Goal: Task Accomplishment & Management: Manage account settings

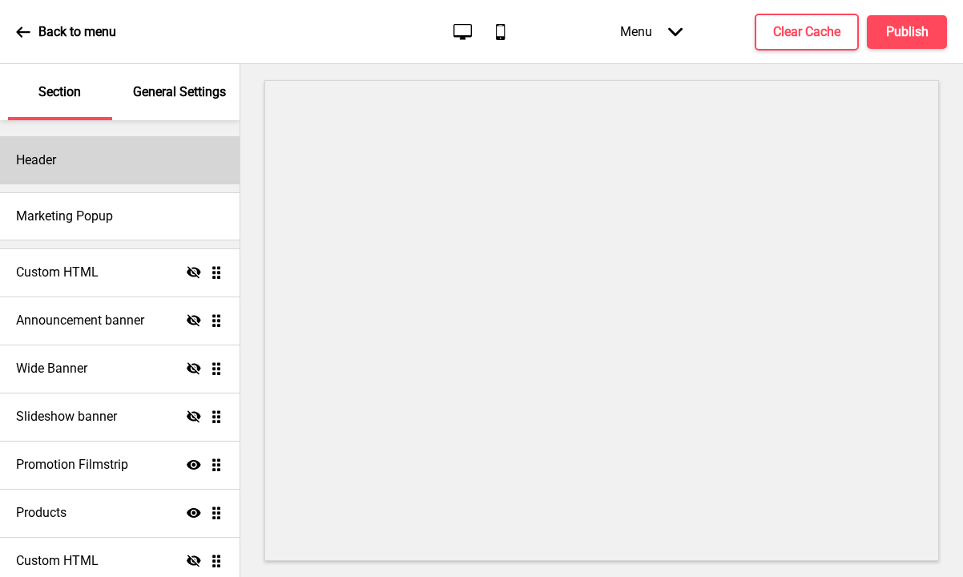
click at [93, 155] on div "Header" at bounding box center [120, 160] width 240 height 48
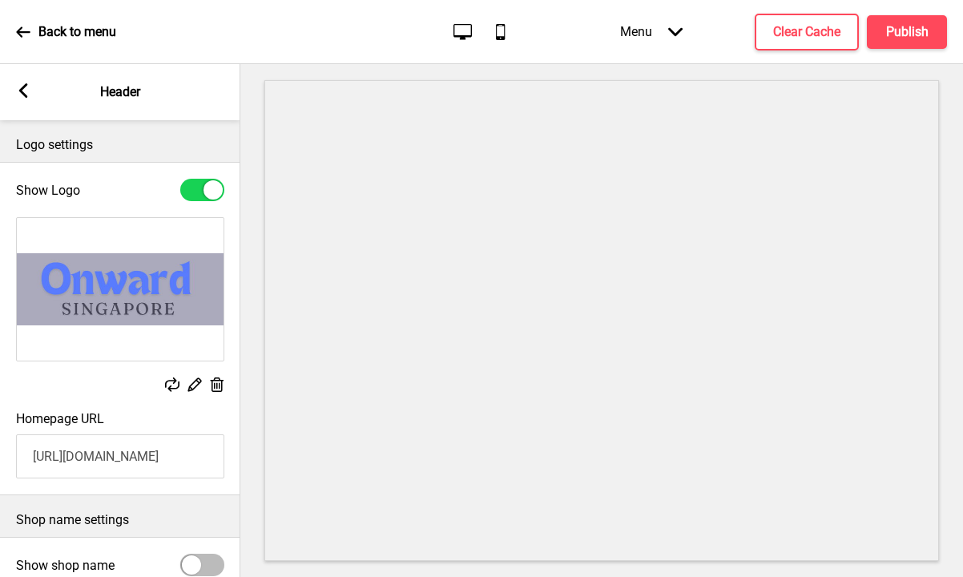
click at [199, 386] on rect at bounding box center [194, 384] width 17 height 17
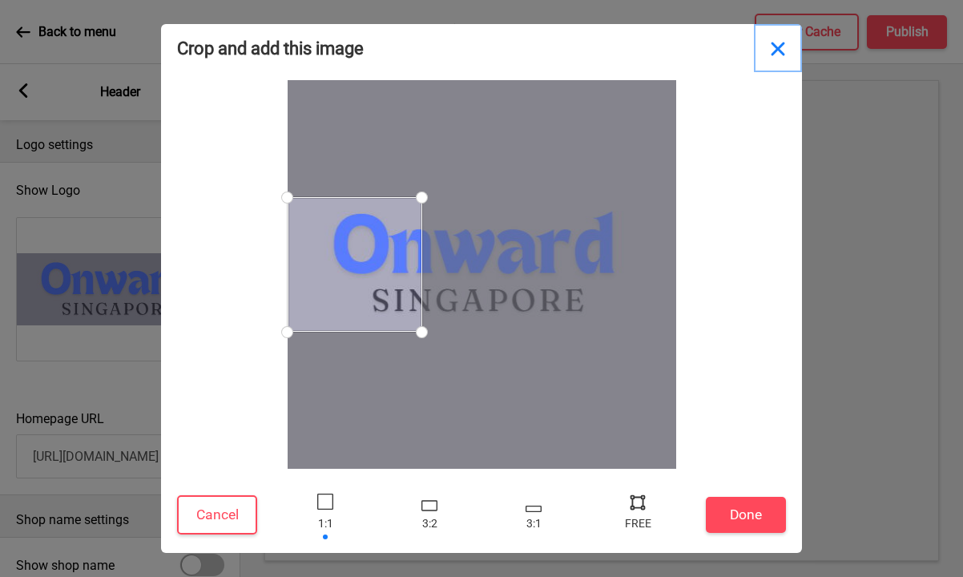
click at [780, 54] on button "Close" at bounding box center [778, 48] width 48 height 48
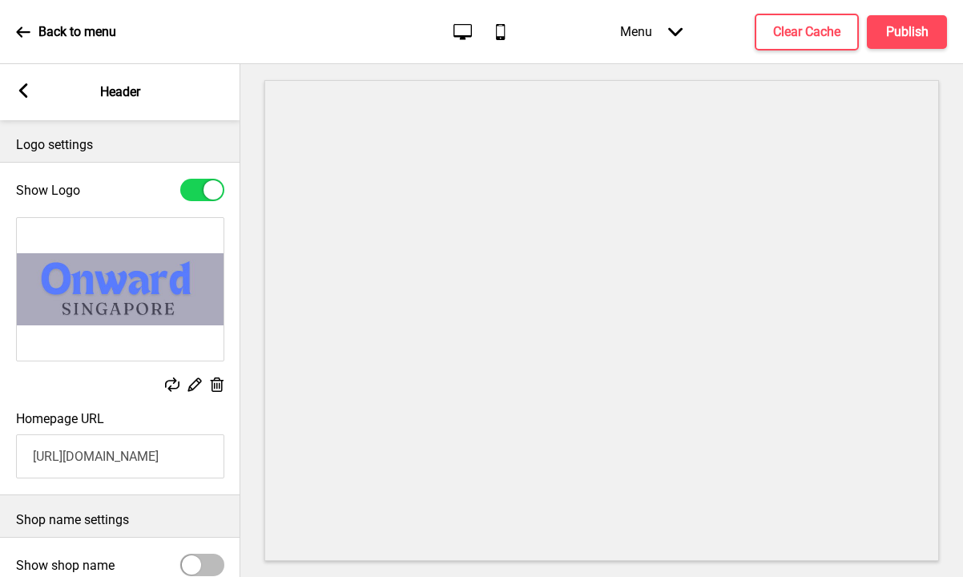
click at [20, 84] on rect at bounding box center [23, 90] width 14 height 14
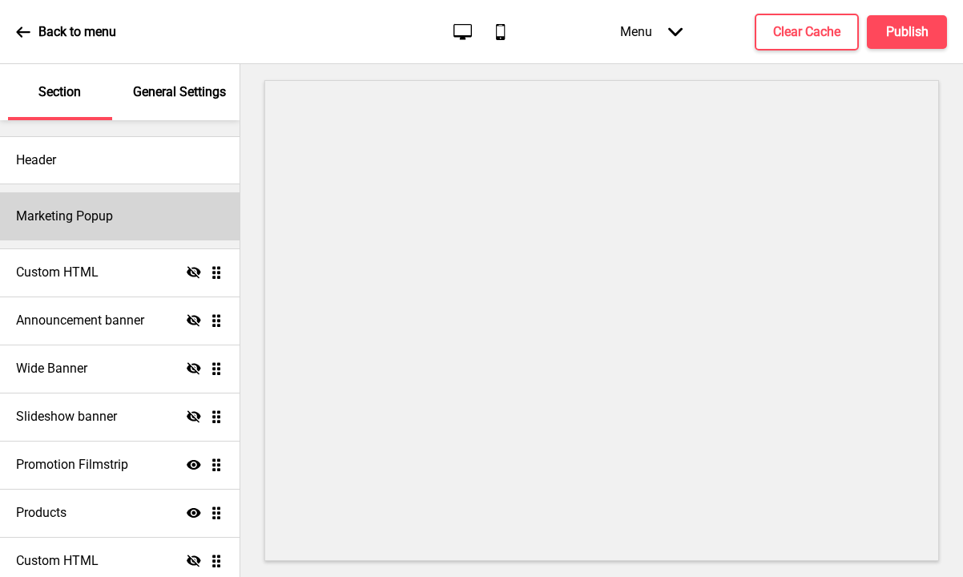
click at [83, 220] on h4 "Marketing Popup" at bounding box center [64, 217] width 97 height 18
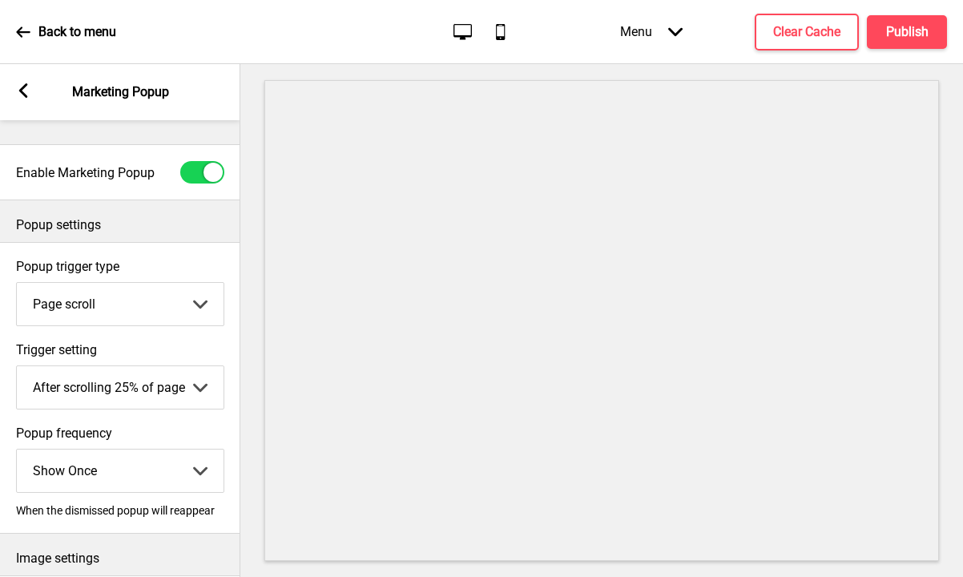
click at [26, 85] on icon at bounding box center [23, 90] width 9 height 14
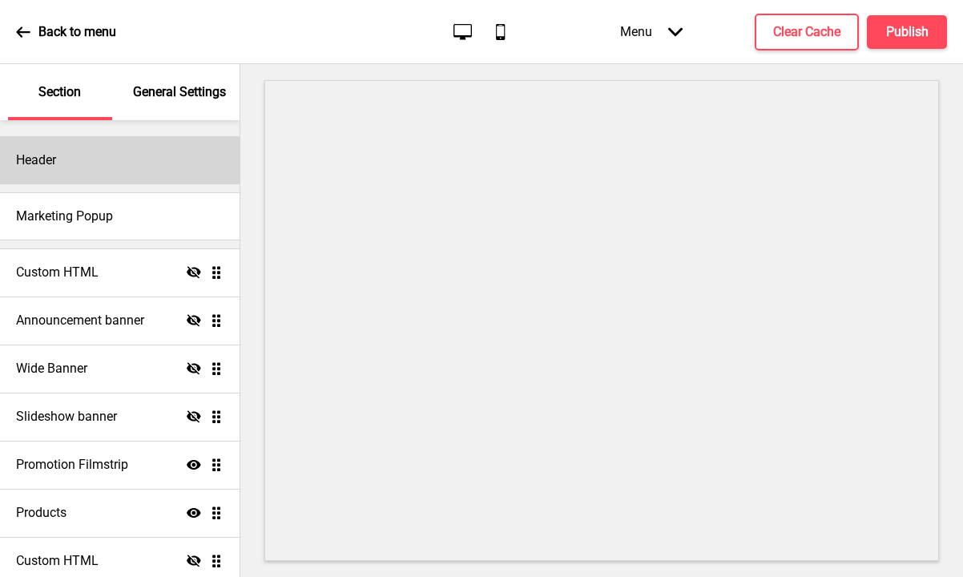
click at [83, 147] on div "Header" at bounding box center [120, 160] width 240 height 48
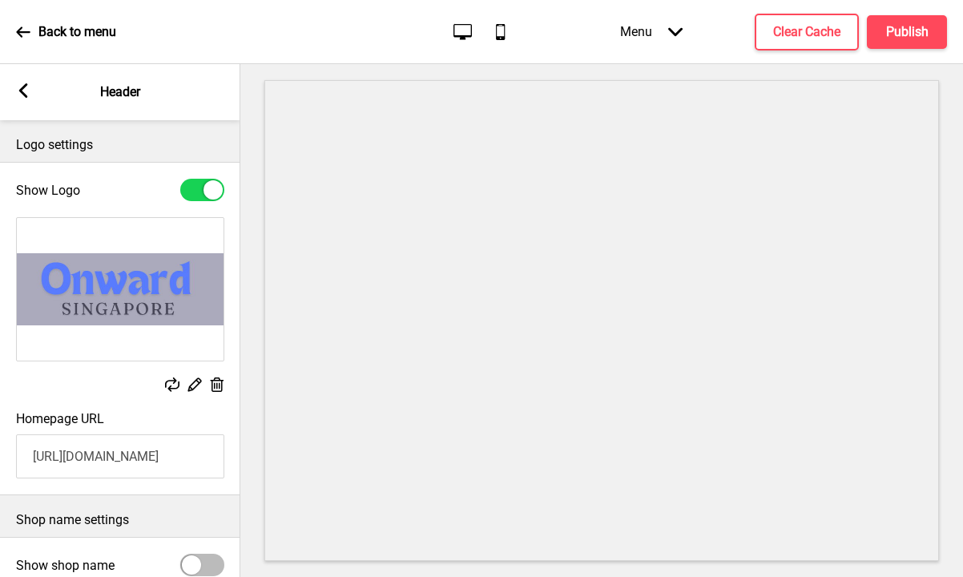
click at [198, 385] on g at bounding box center [194, 384] width 17 height 17
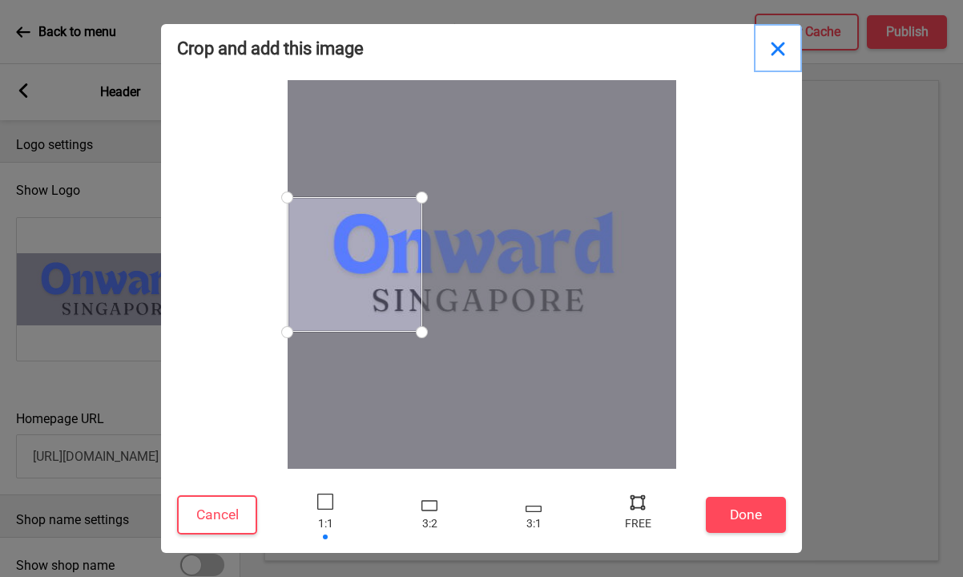
click at [783, 52] on button "Close" at bounding box center [778, 48] width 48 height 48
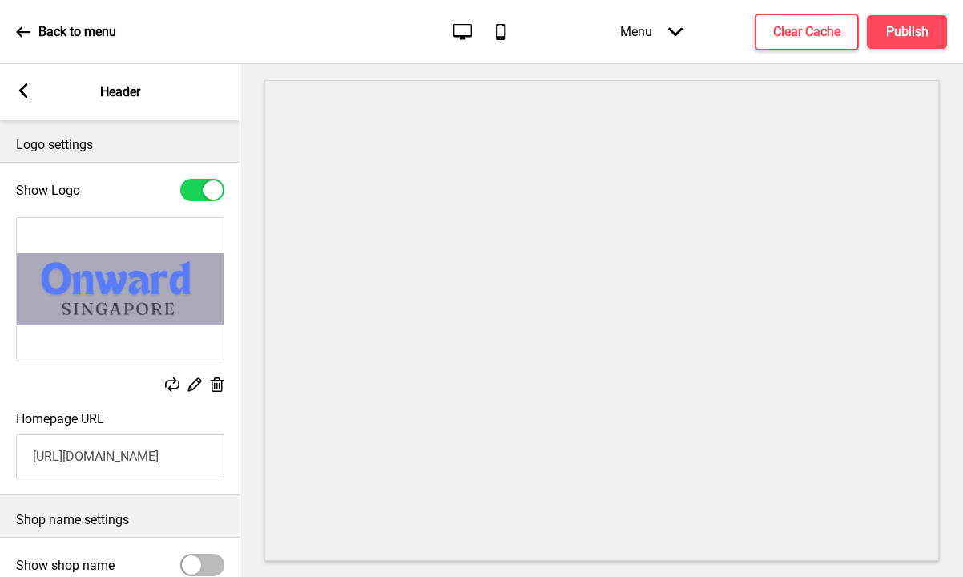
click at [23, 87] on icon at bounding box center [23, 90] width 9 height 14
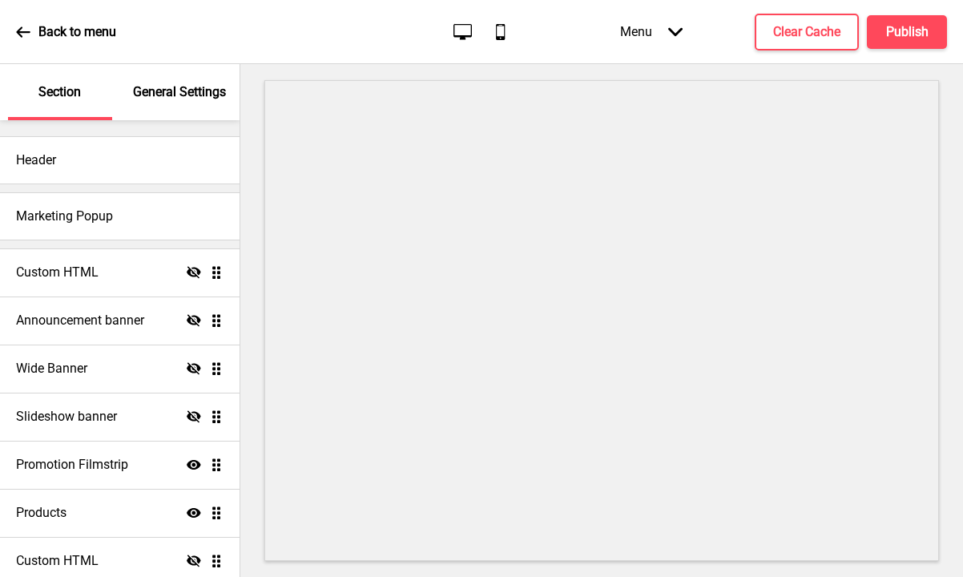
click at [149, 92] on p "General Settings" at bounding box center [179, 92] width 93 height 18
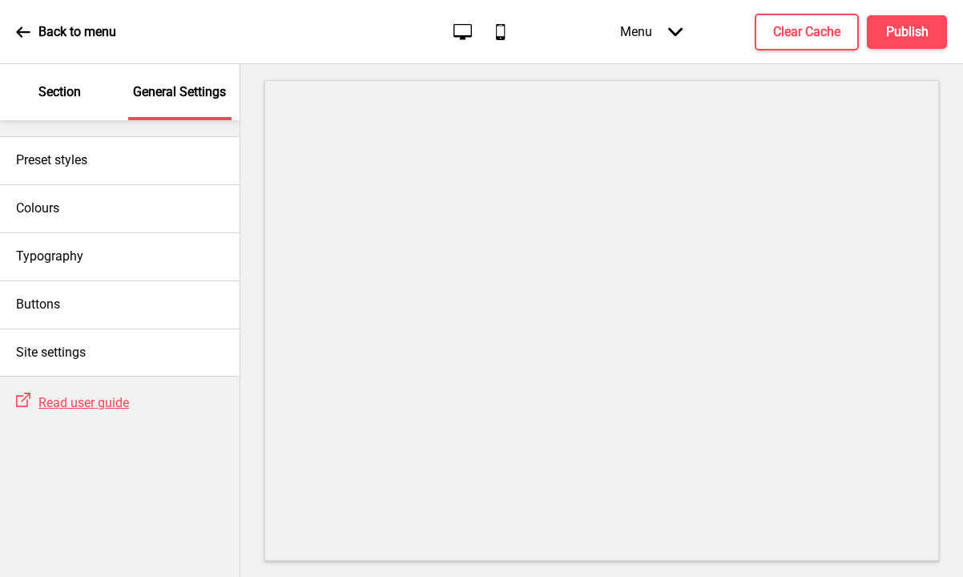
click at [59, 107] on div "Section" at bounding box center [60, 92] width 104 height 56
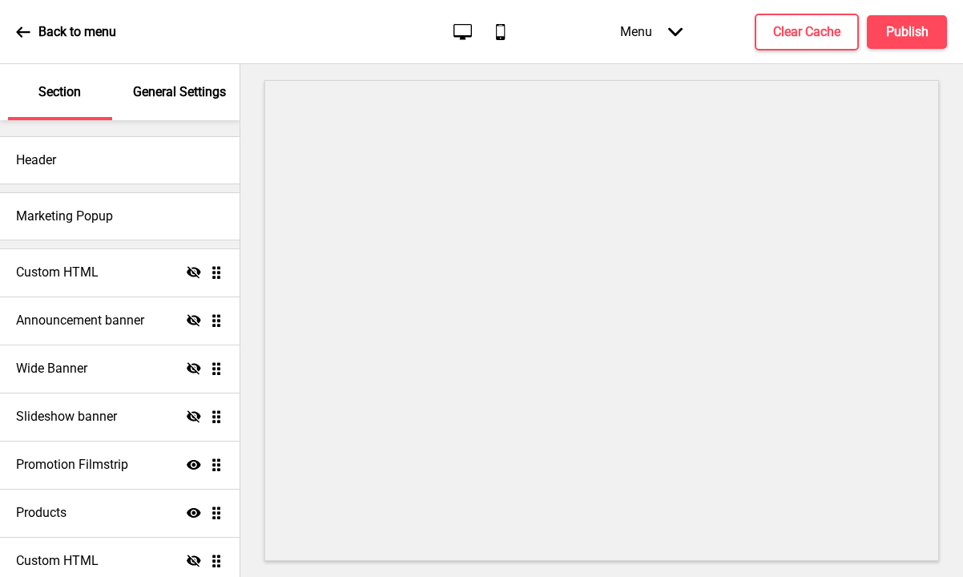
click at [34, 42] on div "Back to menu" at bounding box center [66, 31] width 100 height 43
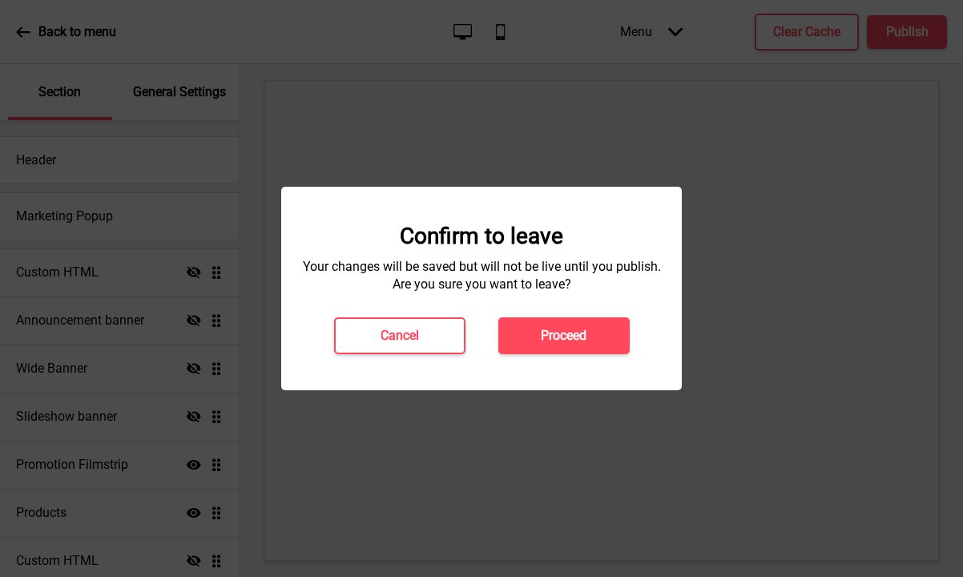
click at [568, 354] on div "Confirm to leave Your changes will be saved but will not be live until you publ…" at bounding box center [481, 289] width 401 height 204
click at [529, 338] on button "Proceed" at bounding box center [563, 335] width 131 height 37
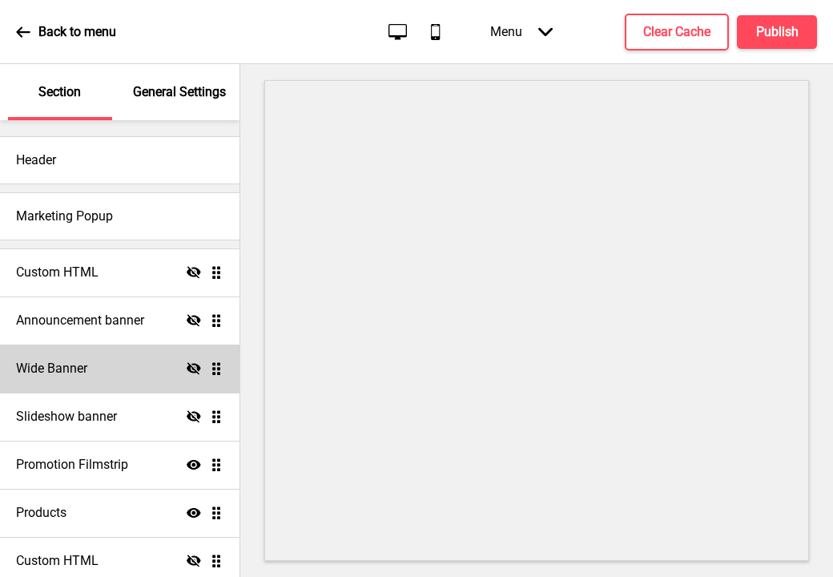
click at [151, 363] on div "Wide Banner Hide Drag" at bounding box center [120, 369] width 240 height 48
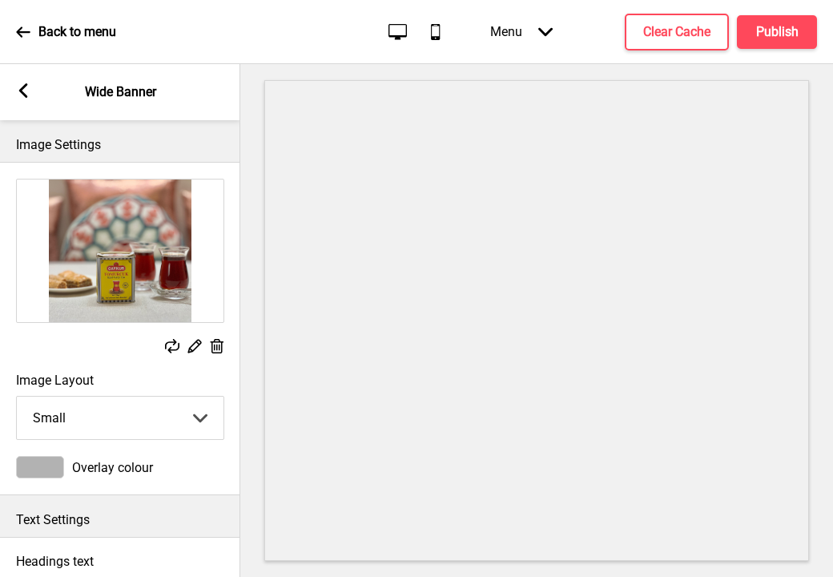
click at [193, 347] on rect at bounding box center [194, 345] width 17 height 17
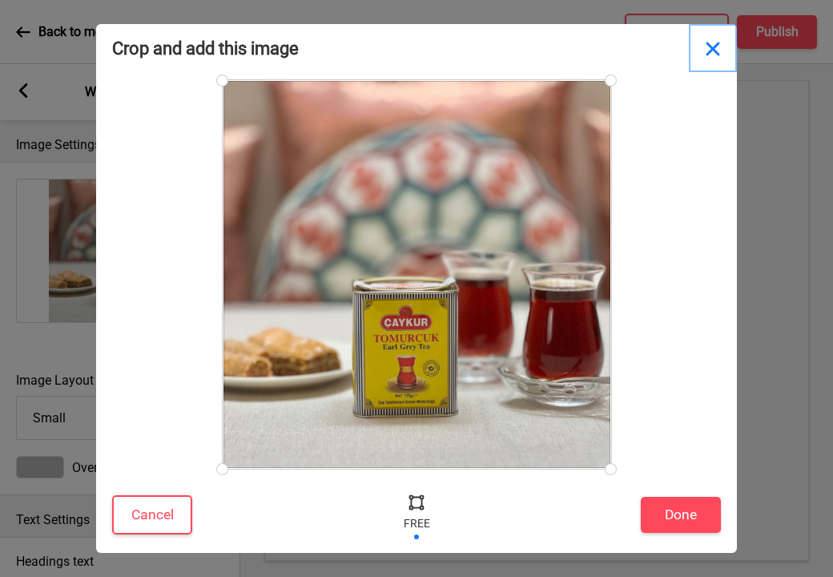
click at [714, 54] on button "Close" at bounding box center [713, 48] width 48 height 48
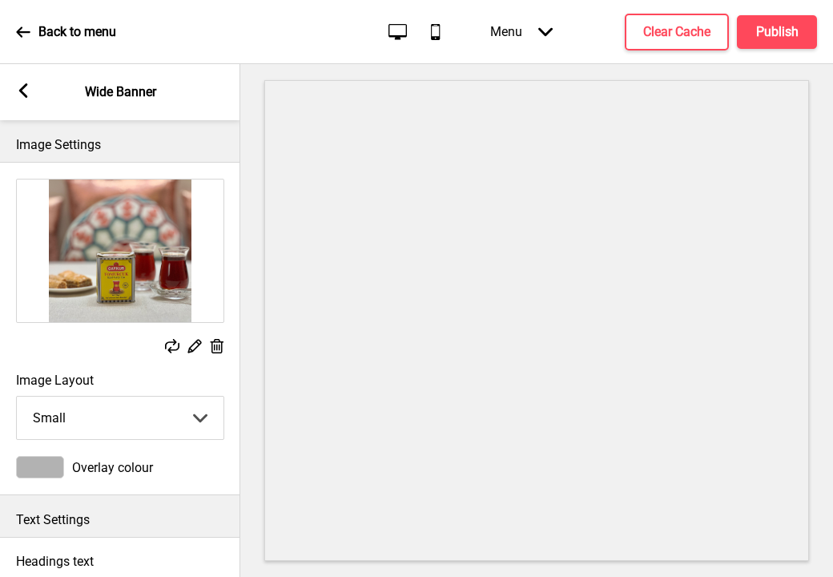
click at [192, 345] on icon at bounding box center [195, 347] width 14 height 14
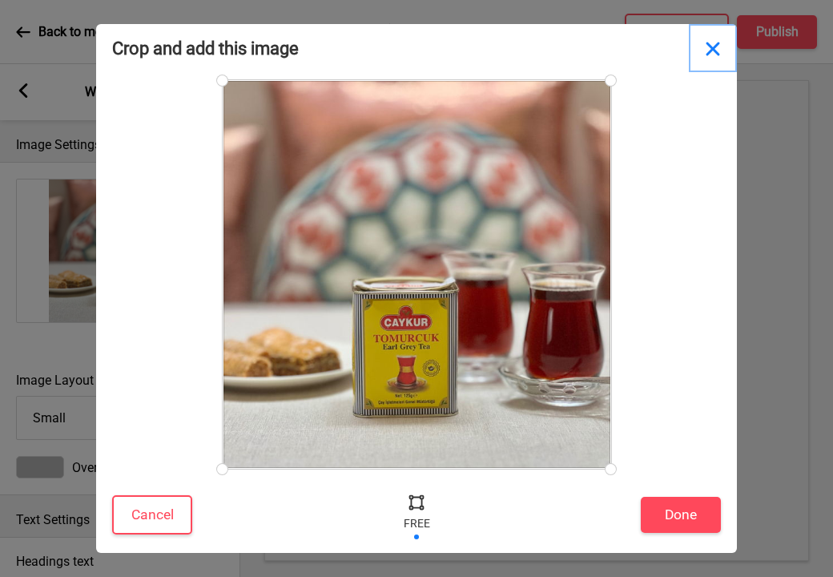
click at [709, 51] on button "Close" at bounding box center [713, 48] width 48 height 48
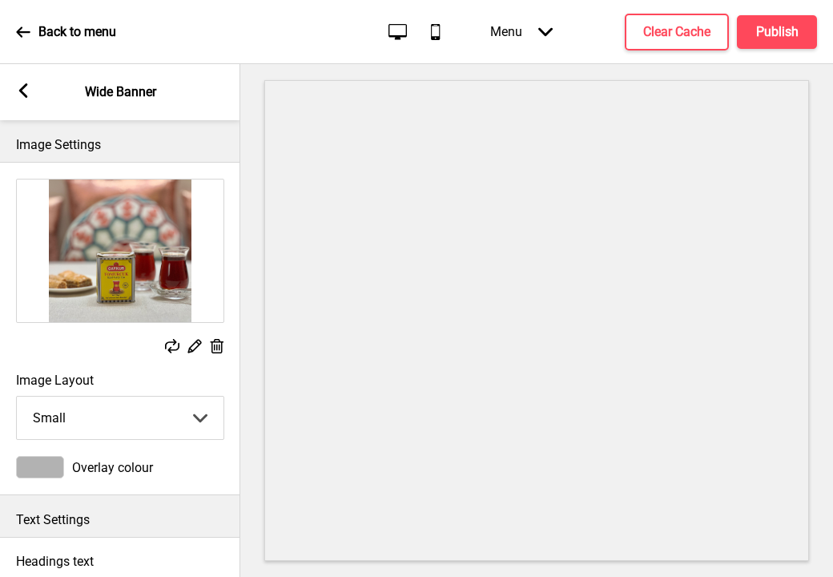
click at [197, 348] on rect at bounding box center [194, 345] width 17 height 17
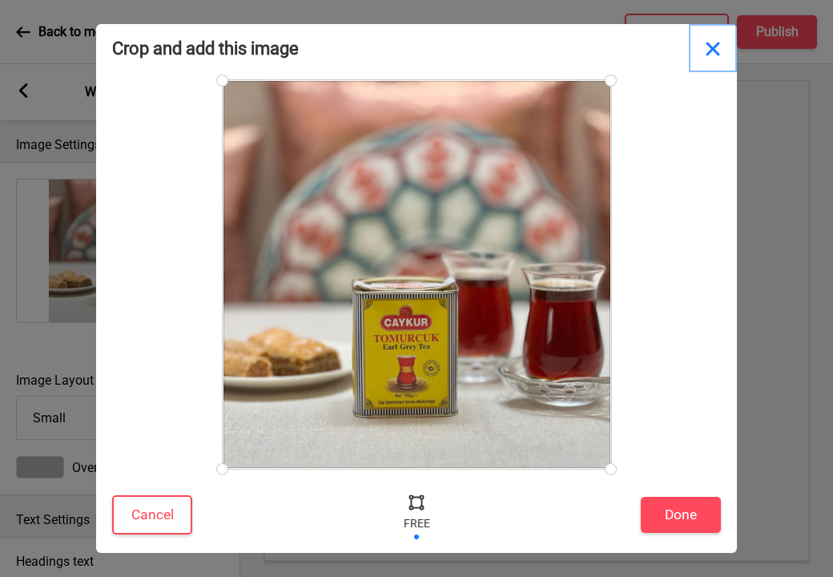
click at [717, 43] on button "Close" at bounding box center [713, 48] width 48 height 48
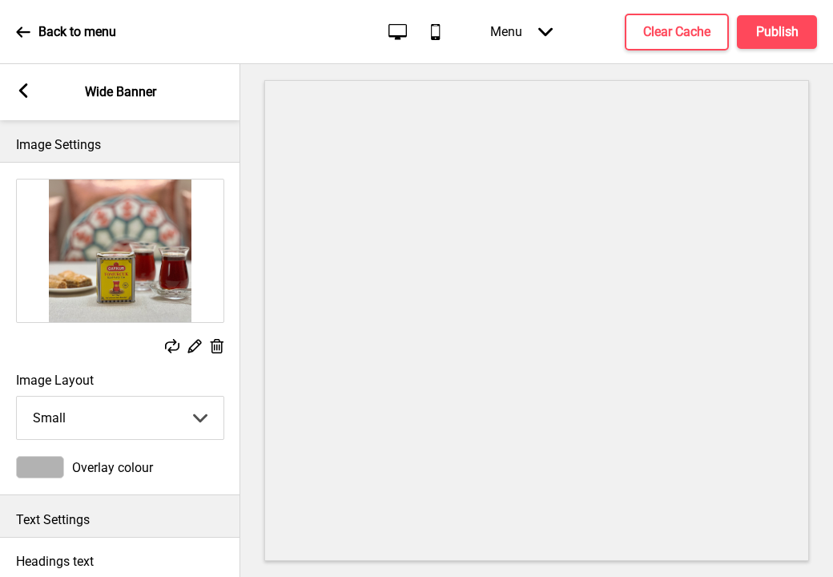
click at [192, 349] on g at bounding box center [194, 345] width 17 height 17
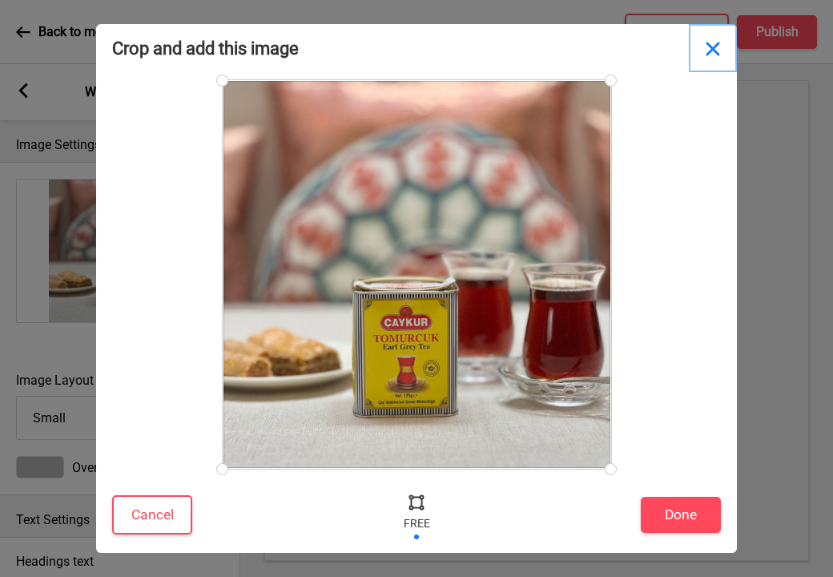
click at [713, 52] on button "Close" at bounding box center [713, 48] width 48 height 48
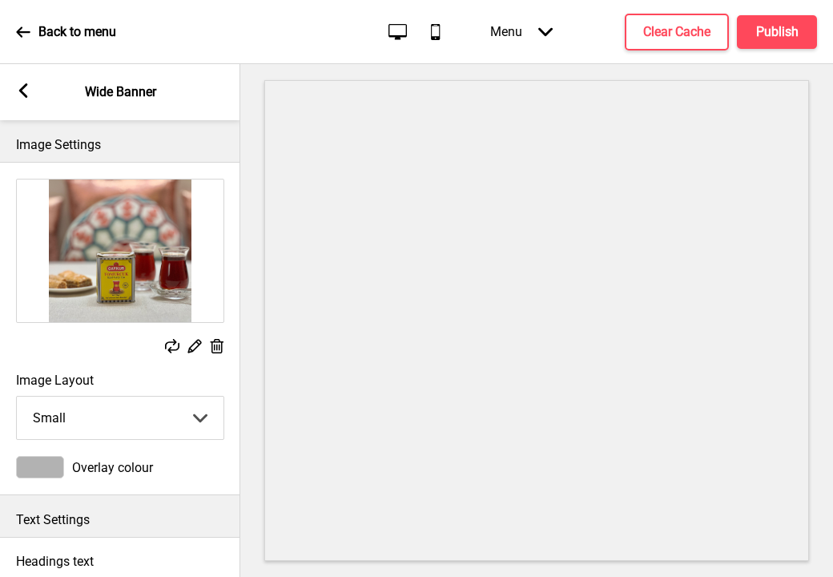
click at [192, 346] on rect at bounding box center [194, 345] width 17 height 17
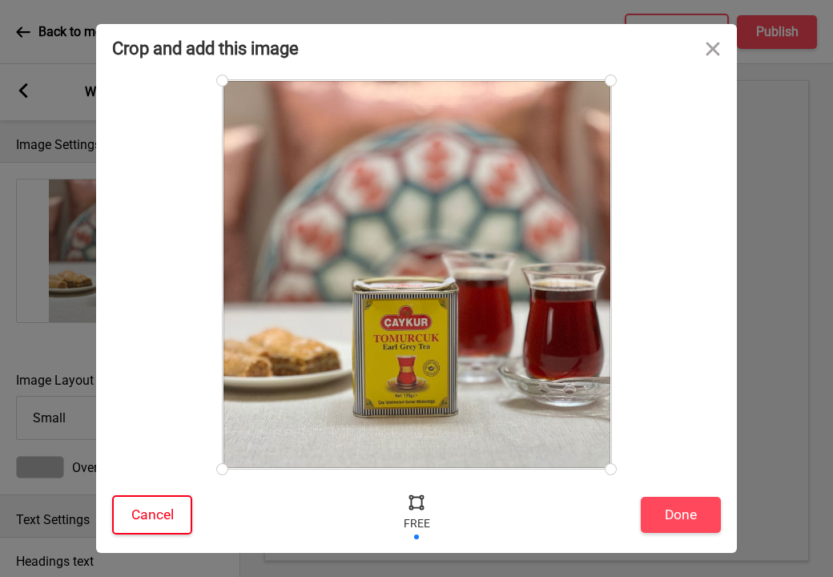
click at [155, 509] on button "Cancel" at bounding box center [152, 514] width 80 height 39
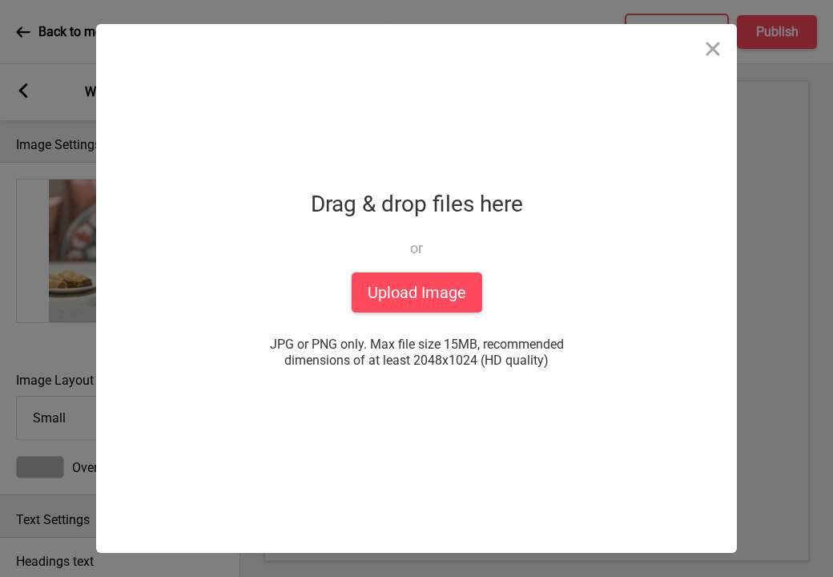
copy span "JPG or PNG only. Max file size 15MB, recommended dimensions of at least 2048x10…"
drag, startPoint x: 567, startPoint y: 361, endPoint x: 232, endPoint y: 339, distance: 335.7
click at [232, 338] on div "Drop a file here Drag & drop files here or Upload files from your computer Uplo…" at bounding box center [416, 288] width 401 height 529
click at [713, 50] on button "Close" at bounding box center [713, 48] width 48 height 48
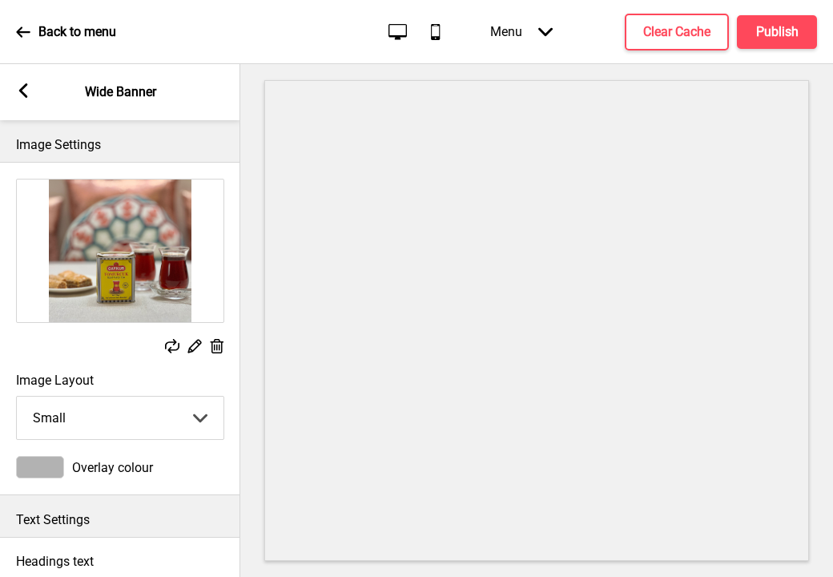
click at [18, 93] on rect at bounding box center [23, 90] width 14 height 14
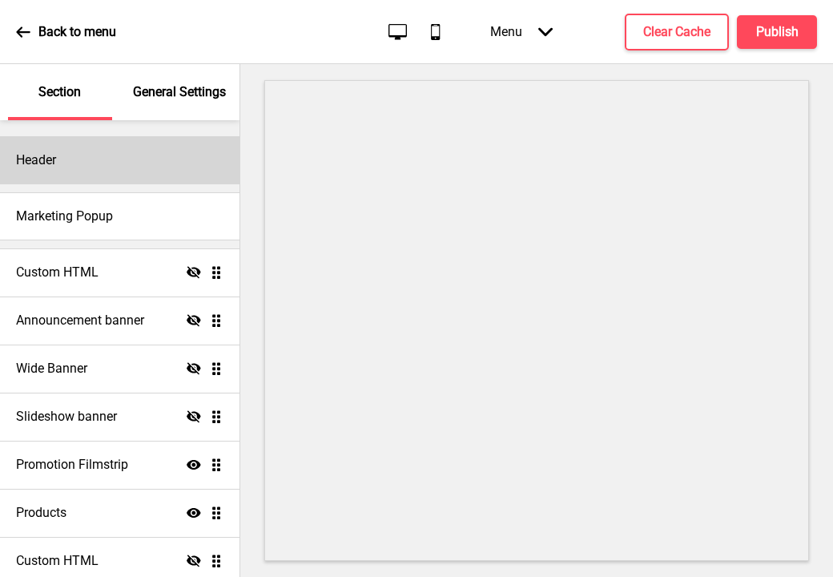
click at [95, 163] on div "Header" at bounding box center [120, 160] width 240 height 48
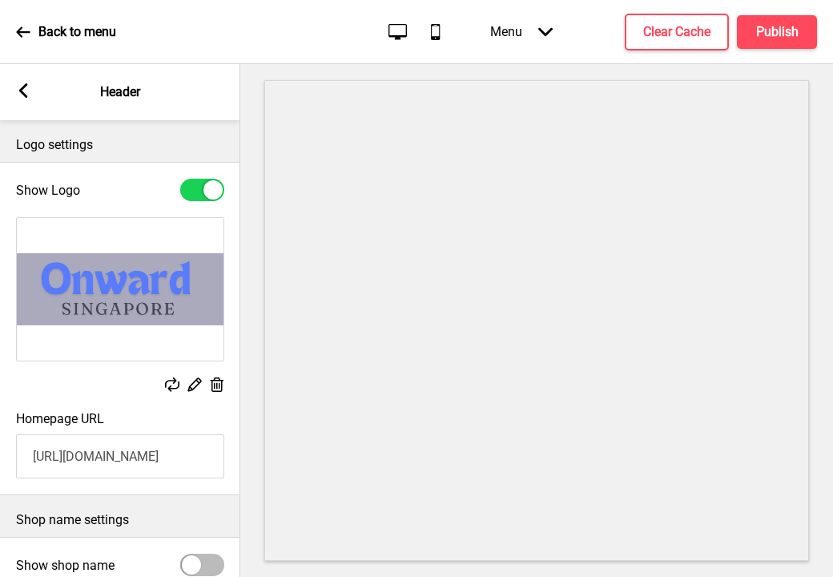
click at [198, 386] on rect at bounding box center [194, 384] width 17 height 17
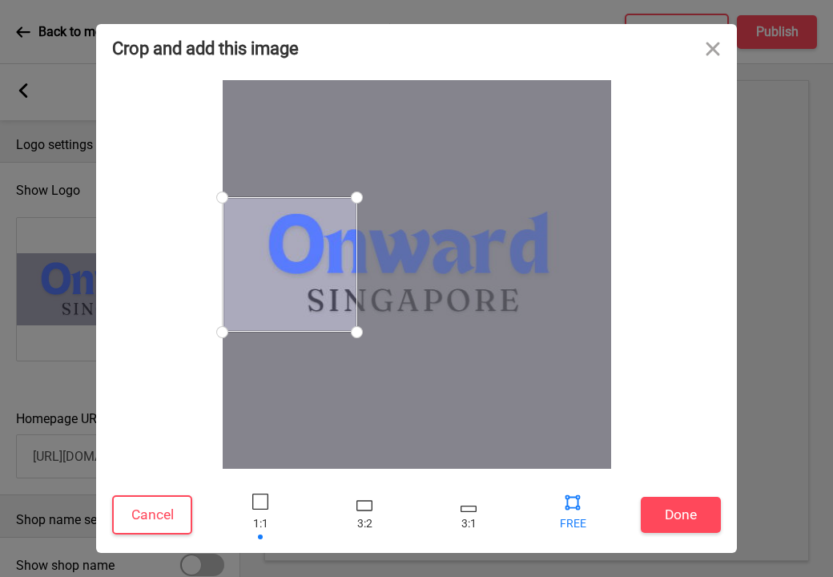
click at [583, 498] on div at bounding box center [573, 502] width 24 height 24
click at [582, 498] on div at bounding box center [573, 502] width 24 height 24
click at [252, 508] on div at bounding box center [260, 515] width 48 height 52
click at [253, 505] on div at bounding box center [260, 502] width 16 height 16
click at [569, 502] on div at bounding box center [573, 502] width 24 height 24
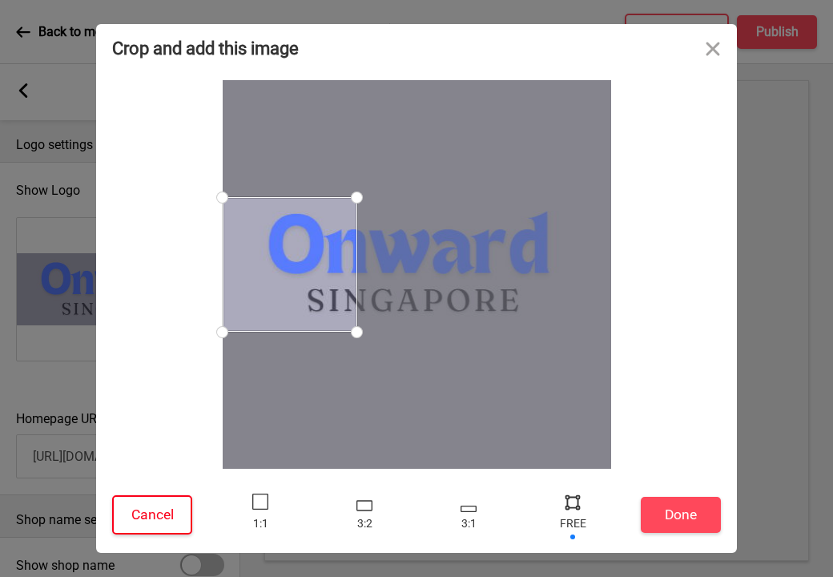
click at [182, 513] on button "Cancel" at bounding box center [152, 514] width 80 height 39
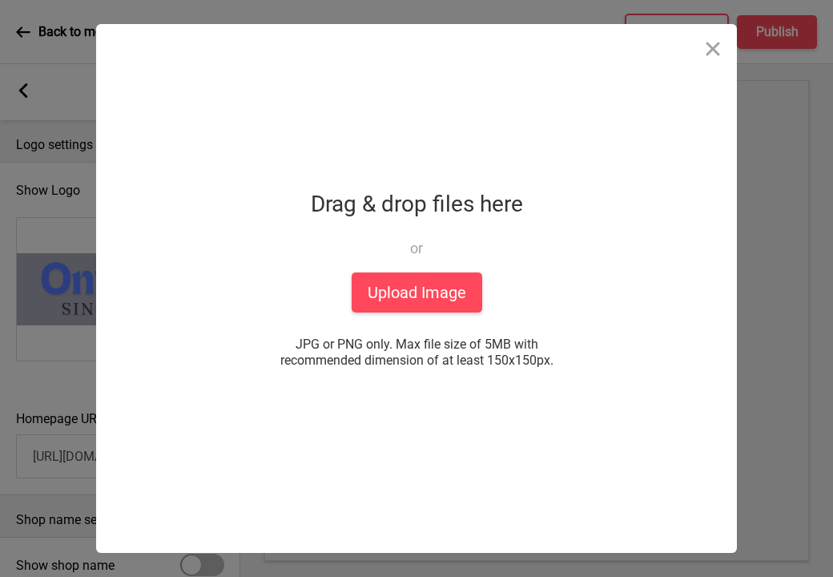
copy span "JPG or PNG only. Max file size of 5MB with recommended dimension of at least 15…"
drag, startPoint x: 586, startPoint y: 367, endPoint x: 281, endPoint y: 336, distance: 306.1
click at [280, 334] on div "Drop a file here Drag & drop files here or Upload files from your computer Uplo…" at bounding box center [416, 288] width 401 height 529
click at [712, 46] on button "Close" at bounding box center [713, 48] width 48 height 48
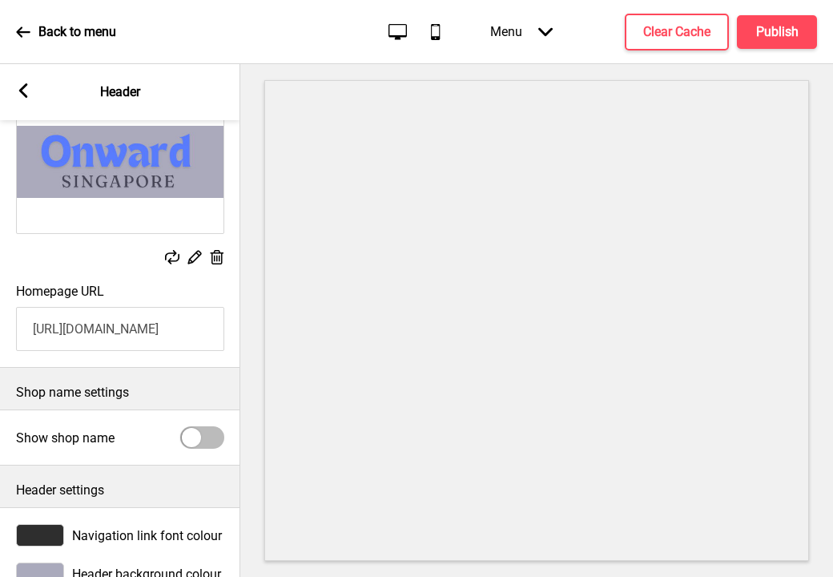
scroll to position [168, 0]
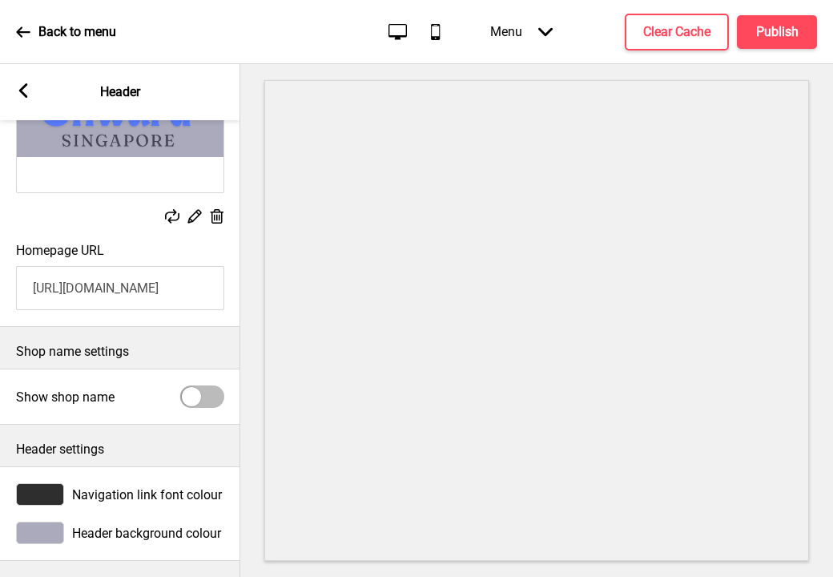
click at [26, 99] on div "Arrow left" at bounding box center [23, 92] width 14 height 18
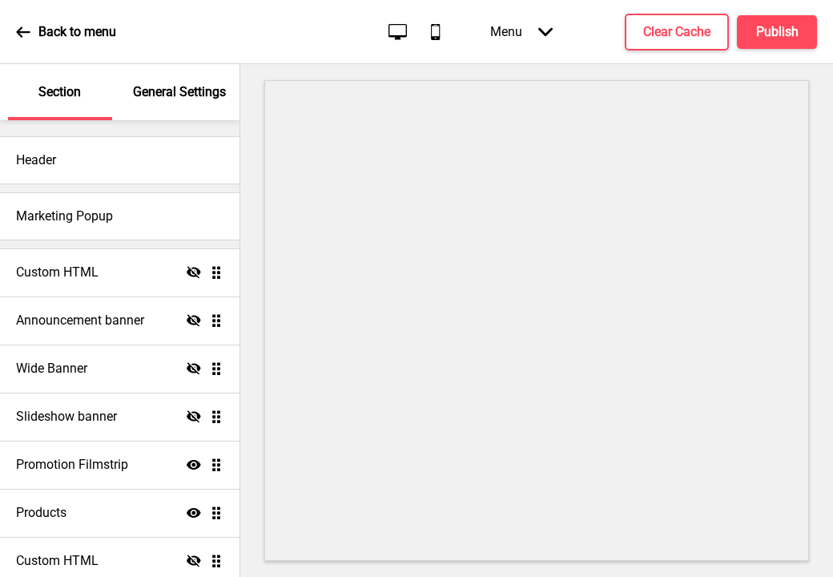
click at [174, 77] on div "General Settings" at bounding box center [180, 92] width 104 height 56
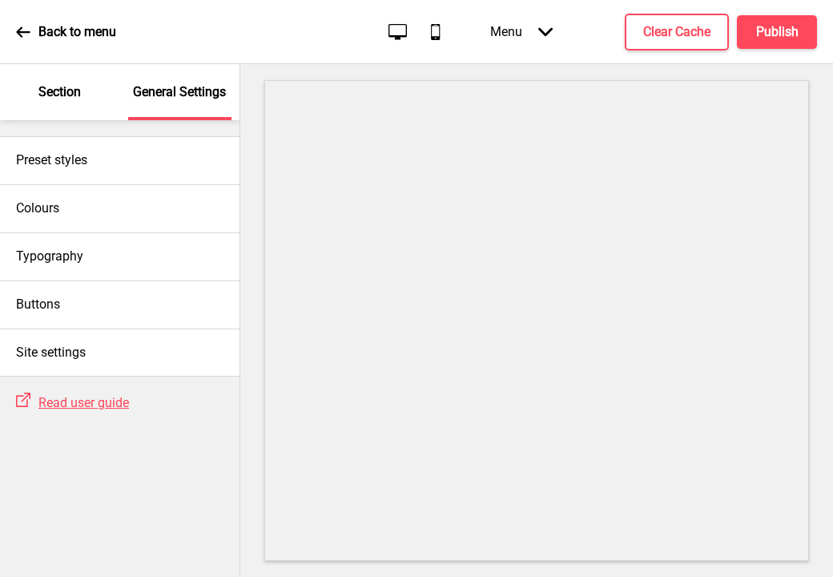
click at [84, 96] on div "Section" at bounding box center [60, 92] width 104 height 56
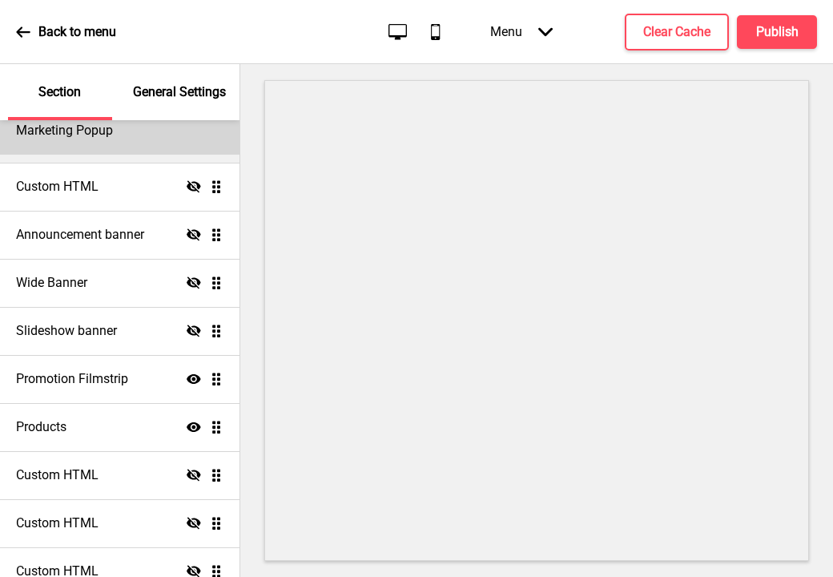
scroll to position [95, 0]
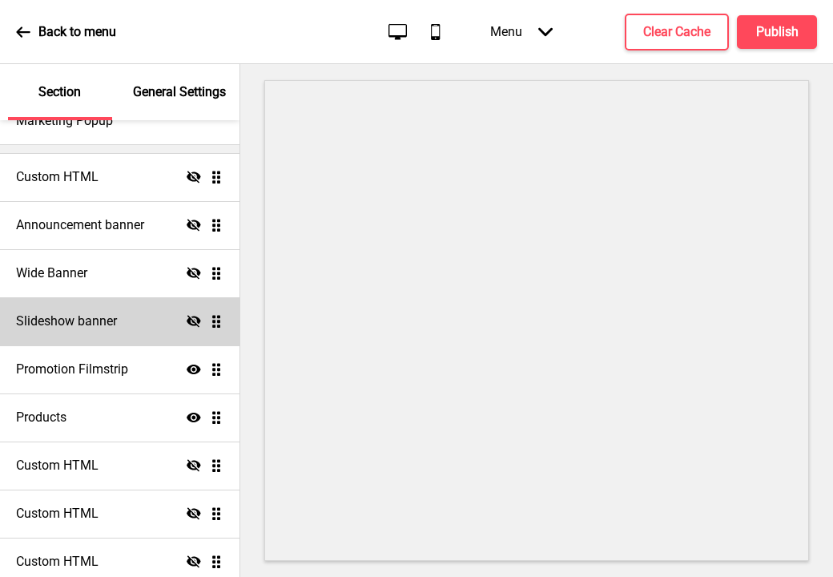
click at [89, 317] on h4 "Slideshow banner" at bounding box center [66, 322] width 101 height 18
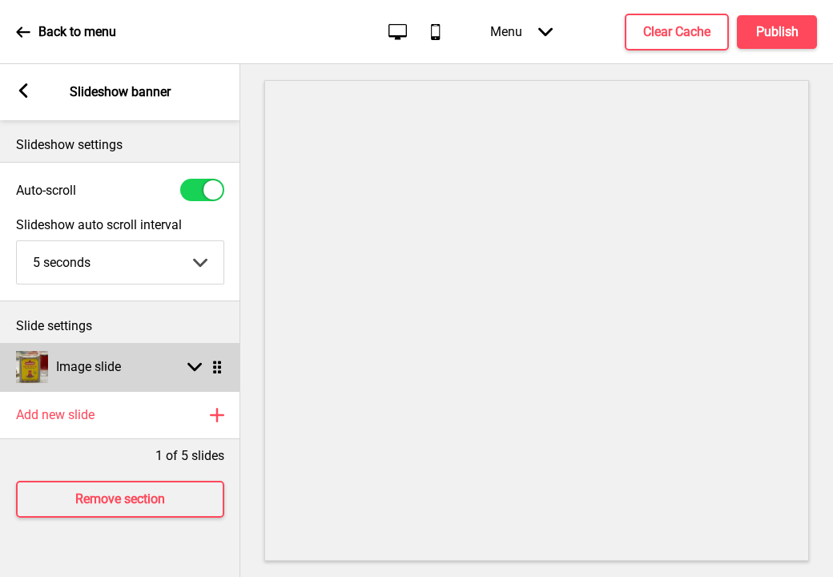
click at [187, 358] on div "Image slide Arrow down Drag" at bounding box center [120, 367] width 240 height 48
select select "right"
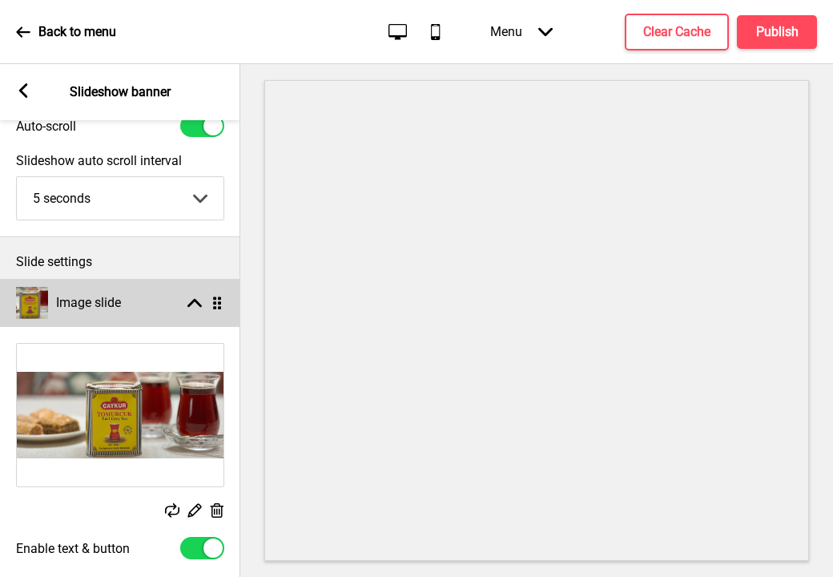
scroll to position [93, 0]
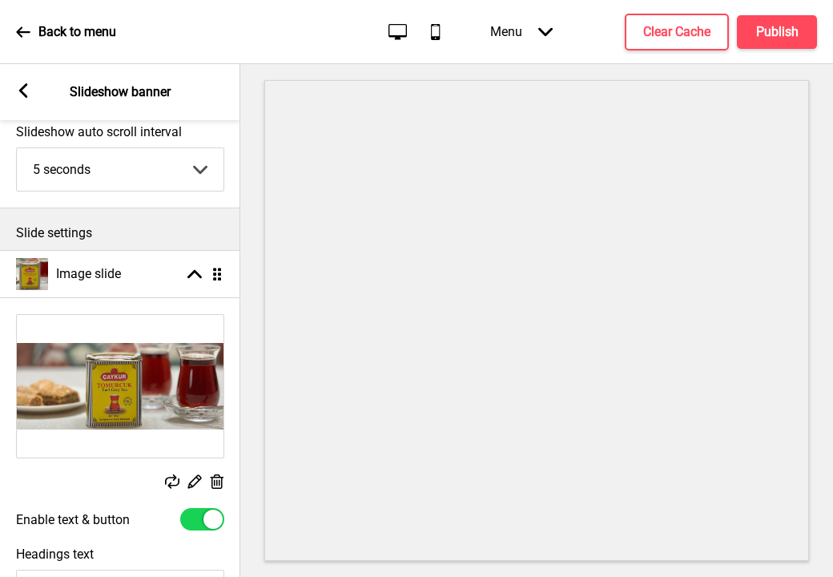
click at [195, 478] on icon at bounding box center [195, 482] width 14 height 14
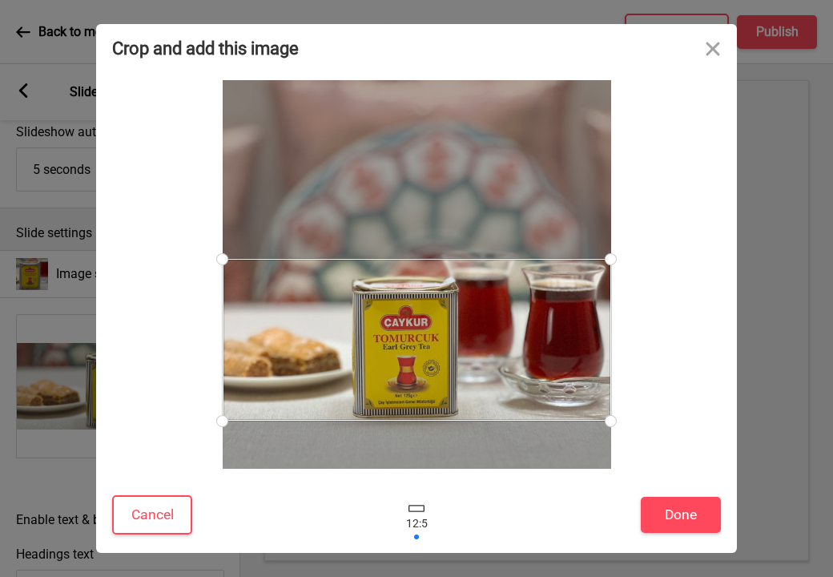
click at [425, 513] on div at bounding box center [417, 515] width 48 height 52
click at [437, 351] on div at bounding box center [417, 340] width 389 height 162
click at [151, 507] on button "Cancel" at bounding box center [152, 514] width 80 height 39
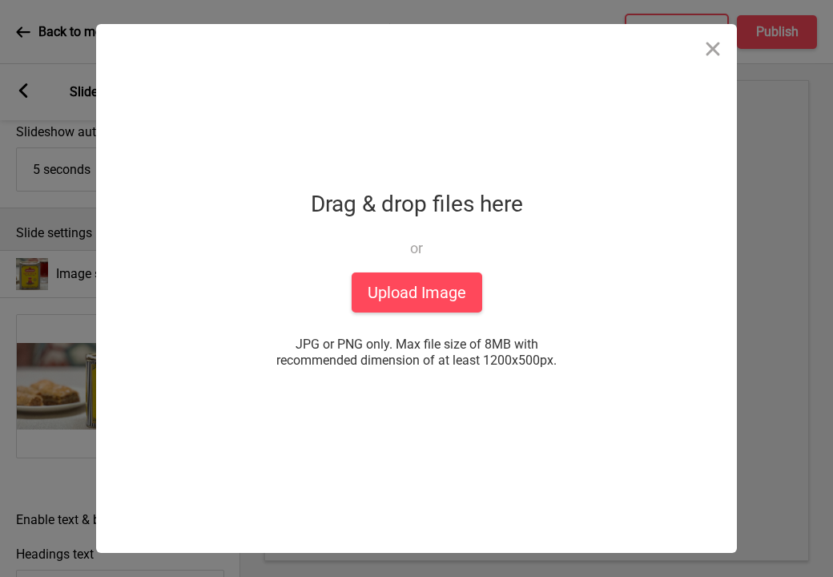
copy span "JPG or PNG only. Max file size of 8MB with recommended dimension of at least 12…"
drag, startPoint x: 567, startPoint y: 359, endPoint x: 279, endPoint y: 345, distance: 288.0
click at [279, 345] on span "JPG or PNG only. Max file size of 8MB with recommended dimension of at least 12…" at bounding box center [416, 353] width 321 height 32
click at [713, 46] on button "Close" at bounding box center [713, 48] width 48 height 48
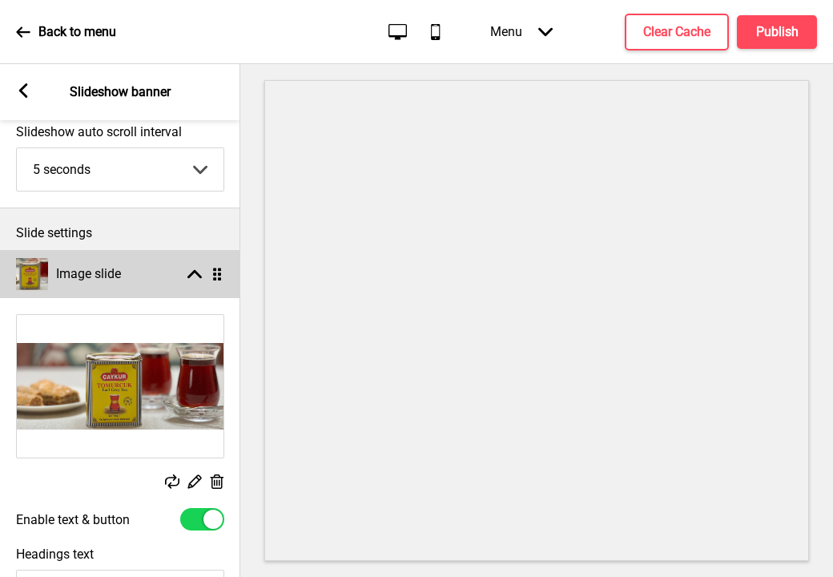
click at [193, 275] on rect at bounding box center [195, 274] width 14 height 14
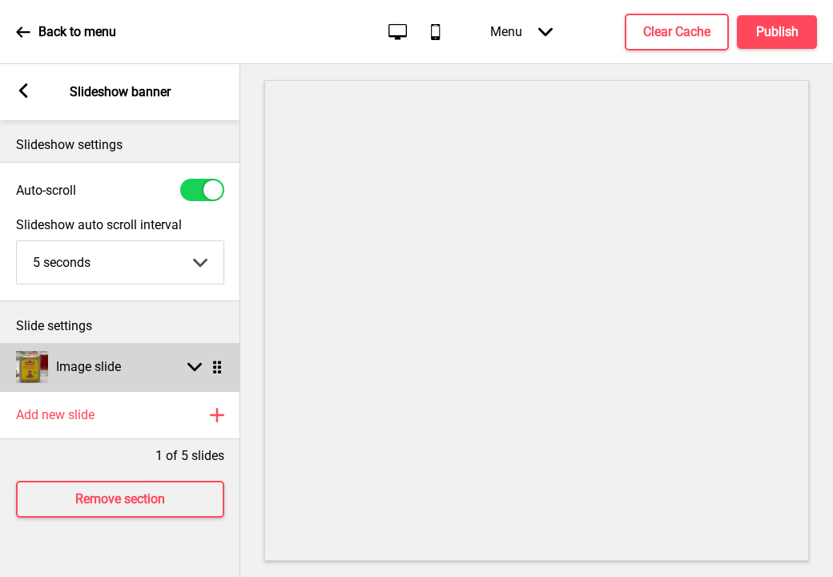
scroll to position [0, 0]
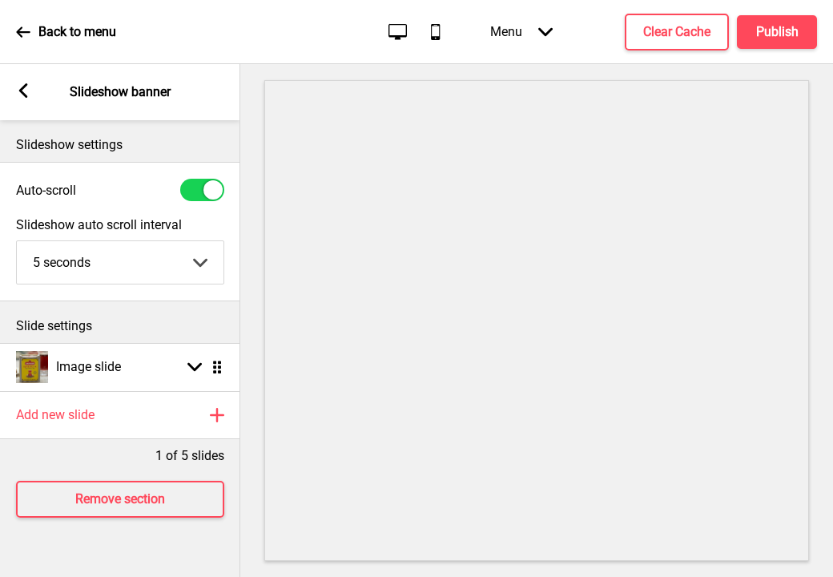
click at [24, 88] on icon at bounding box center [23, 90] width 9 height 14
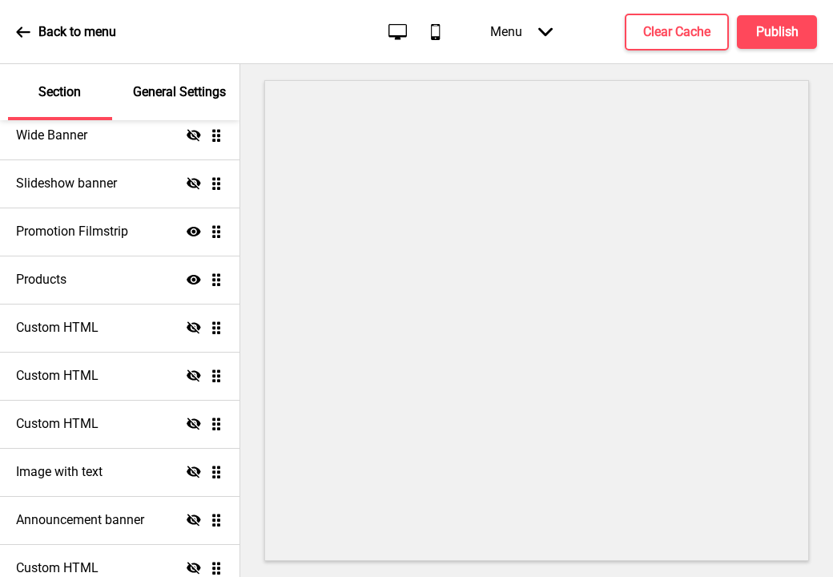
scroll to position [237, 0]
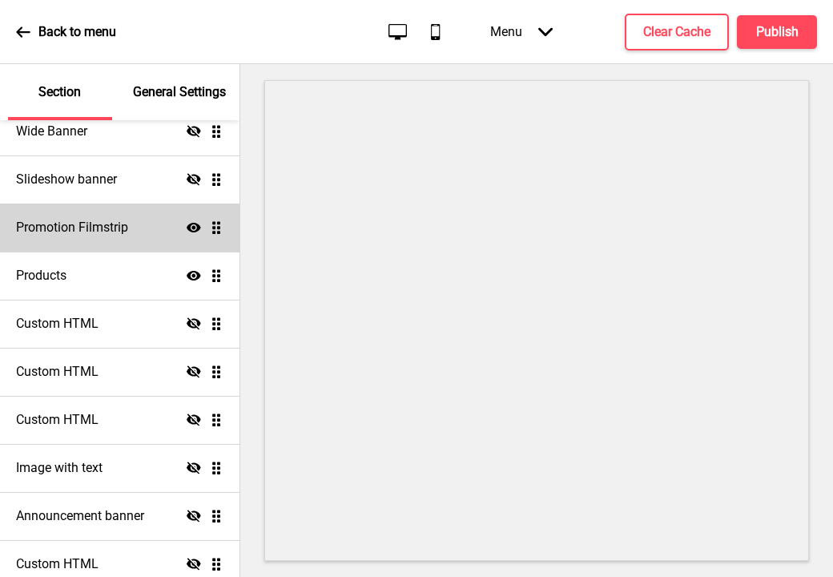
click at [104, 228] on h4 "Promotion Filmstrip" at bounding box center [72, 228] width 112 height 18
select select "right"
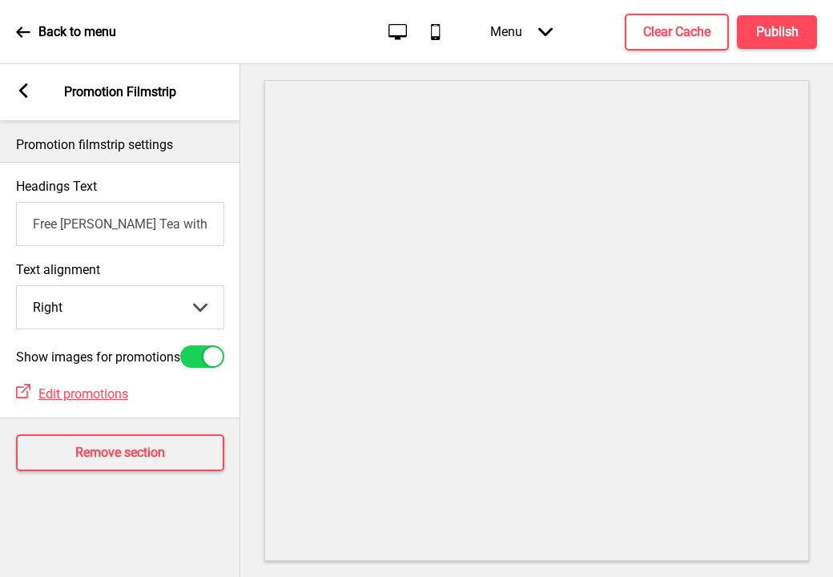
click at [27, 84] on icon at bounding box center [23, 90] width 9 height 14
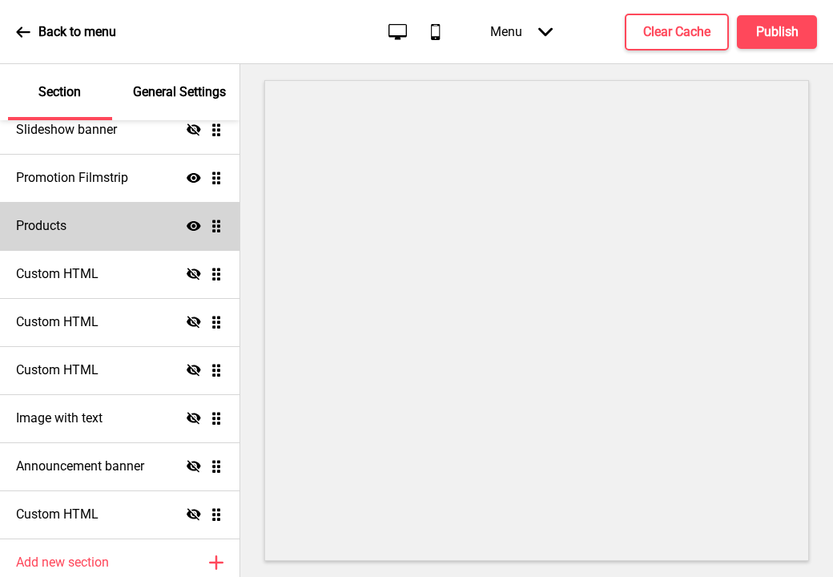
scroll to position [353, 0]
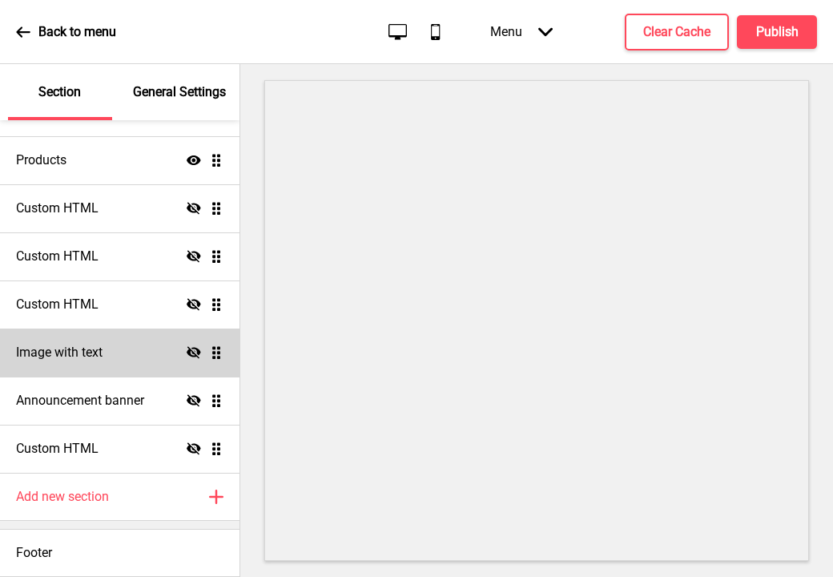
click at [96, 353] on h4 "Image with text" at bounding box center [59, 353] width 87 height 18
select select "center"
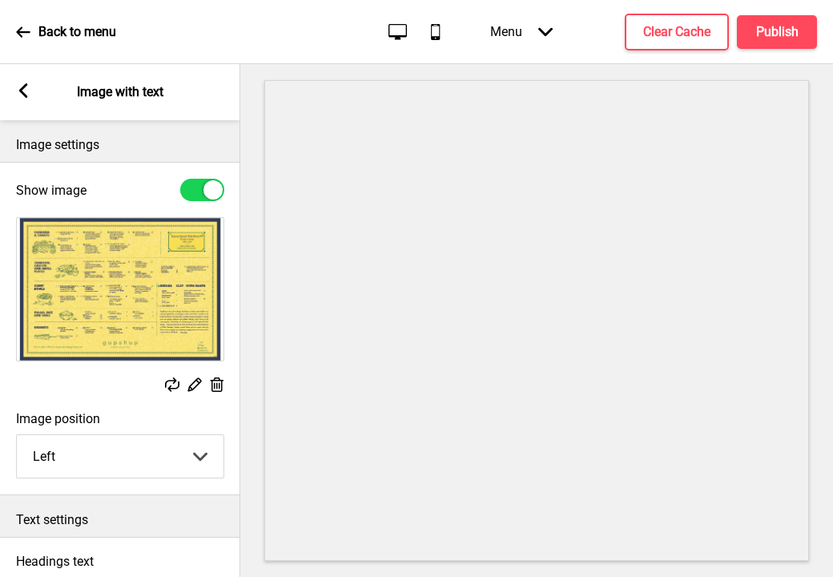
click at [20, 91] on icon at bounding box center [23, 90] width 9 height 14
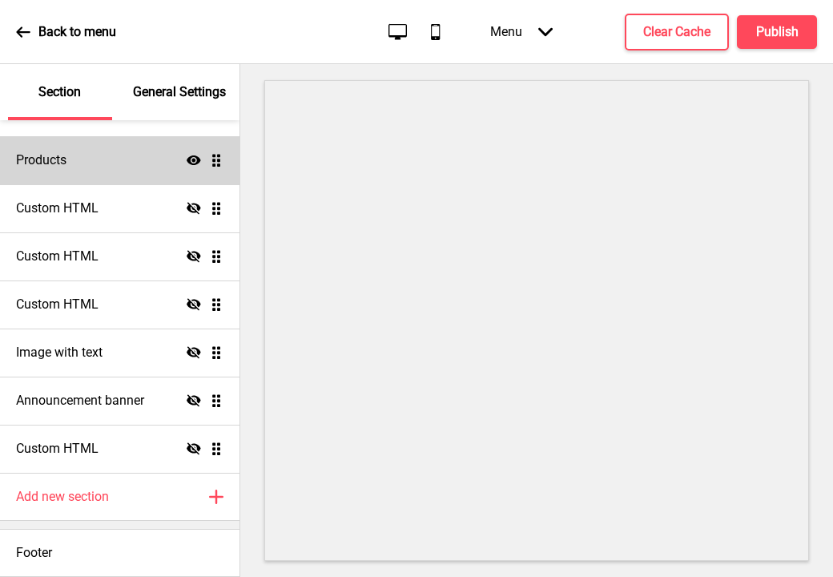
click at [115, 151] on div "Products Show Drag" at bounding box center [120, 160] width 240 height 48
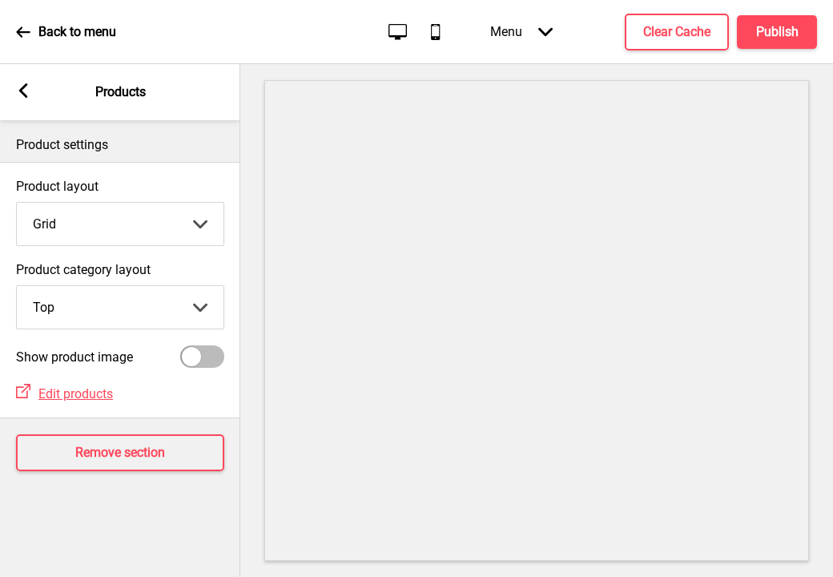
click at [24, 90] on rect at bounding box center [23, 90] width 14 height 14
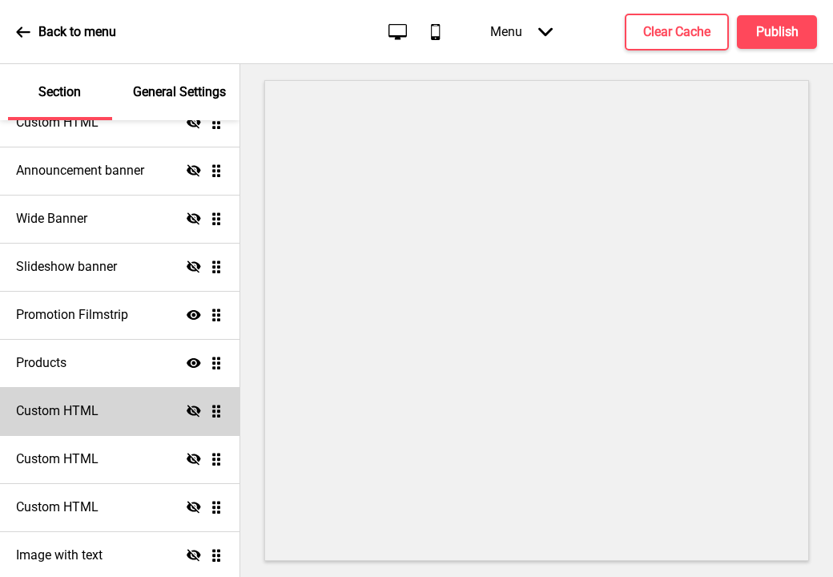
scroll to position [0, 0]
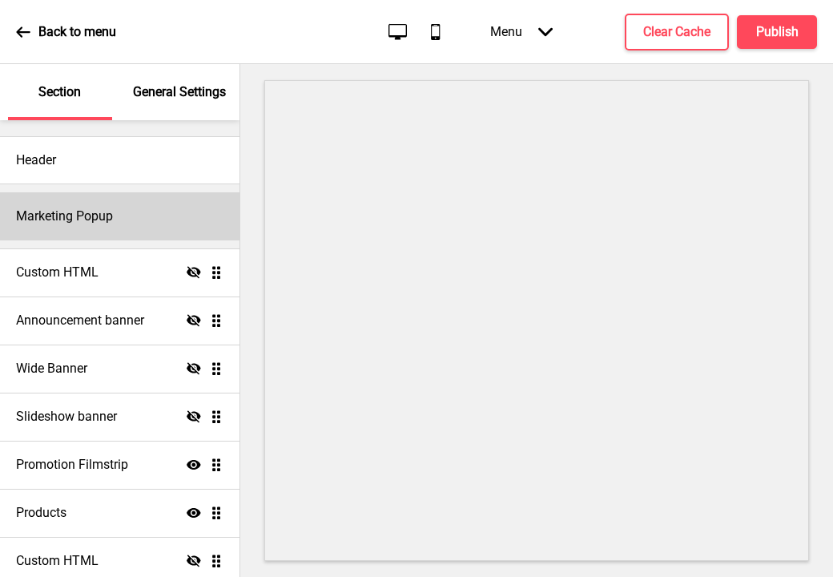
click at [104, 223] on h4 "Marketing Popup" at bounding box center [64, 217] width 97 height 18
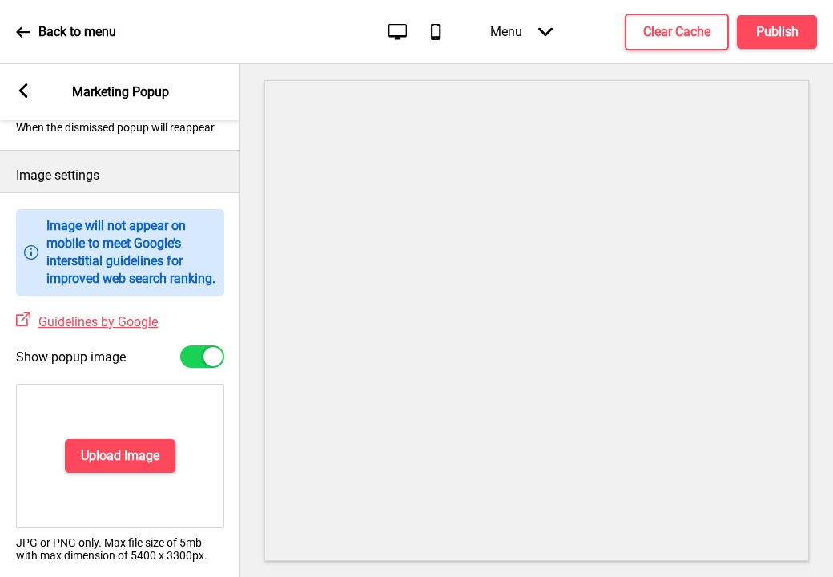
scroll to position [579, 0]
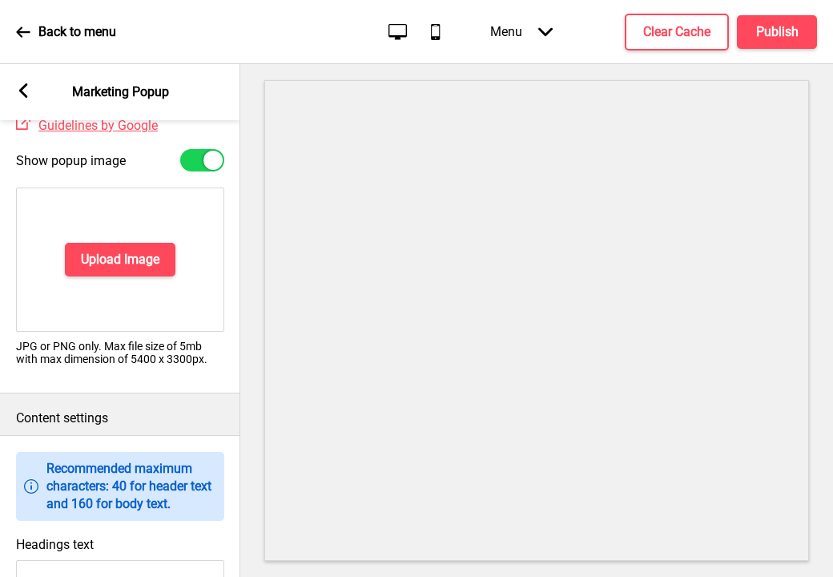
click at [18, 88] on rect at bounding box center [23, 90] width 14 height 14
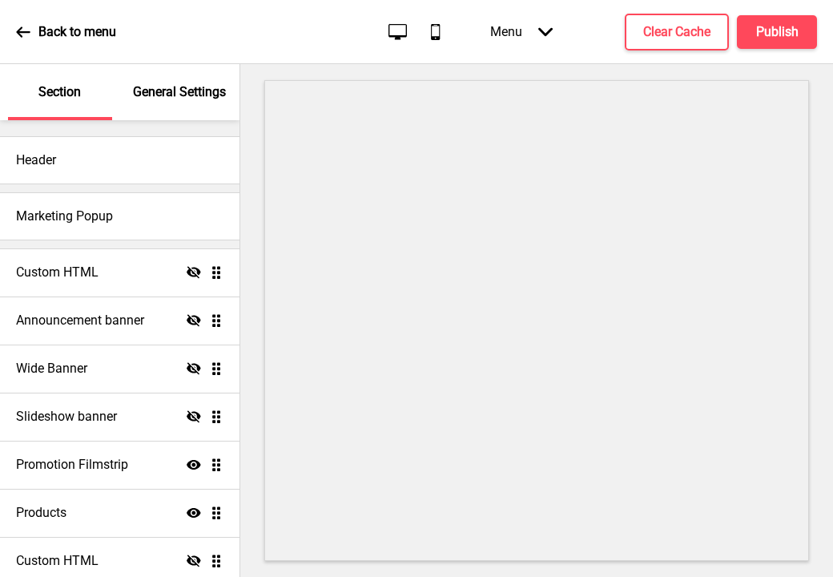
click at [26, 34] on icon at bounding box center [23, 32] width 14 height 14
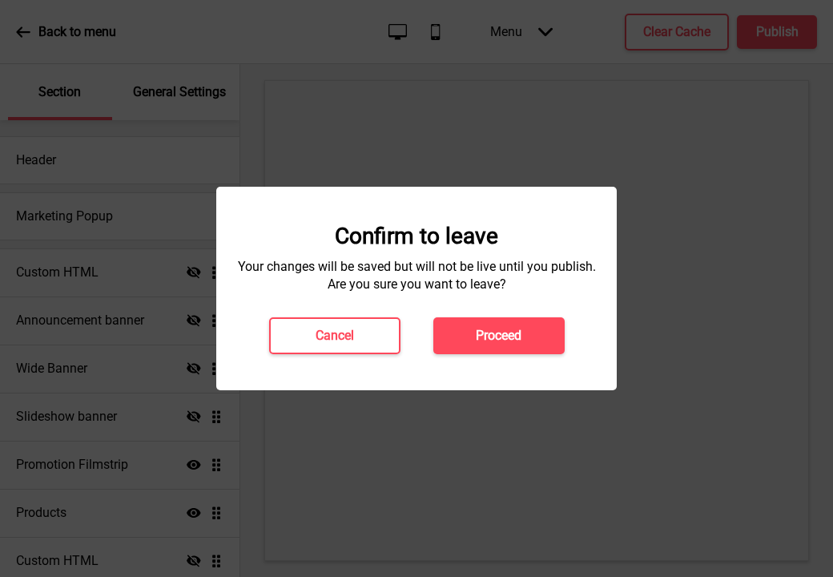
click at [494, 343] on h4 "Proceed" at bounding box center [499, 336] width 46 height 18
